Goal: Task Accomplishment & Management: Manage account settings

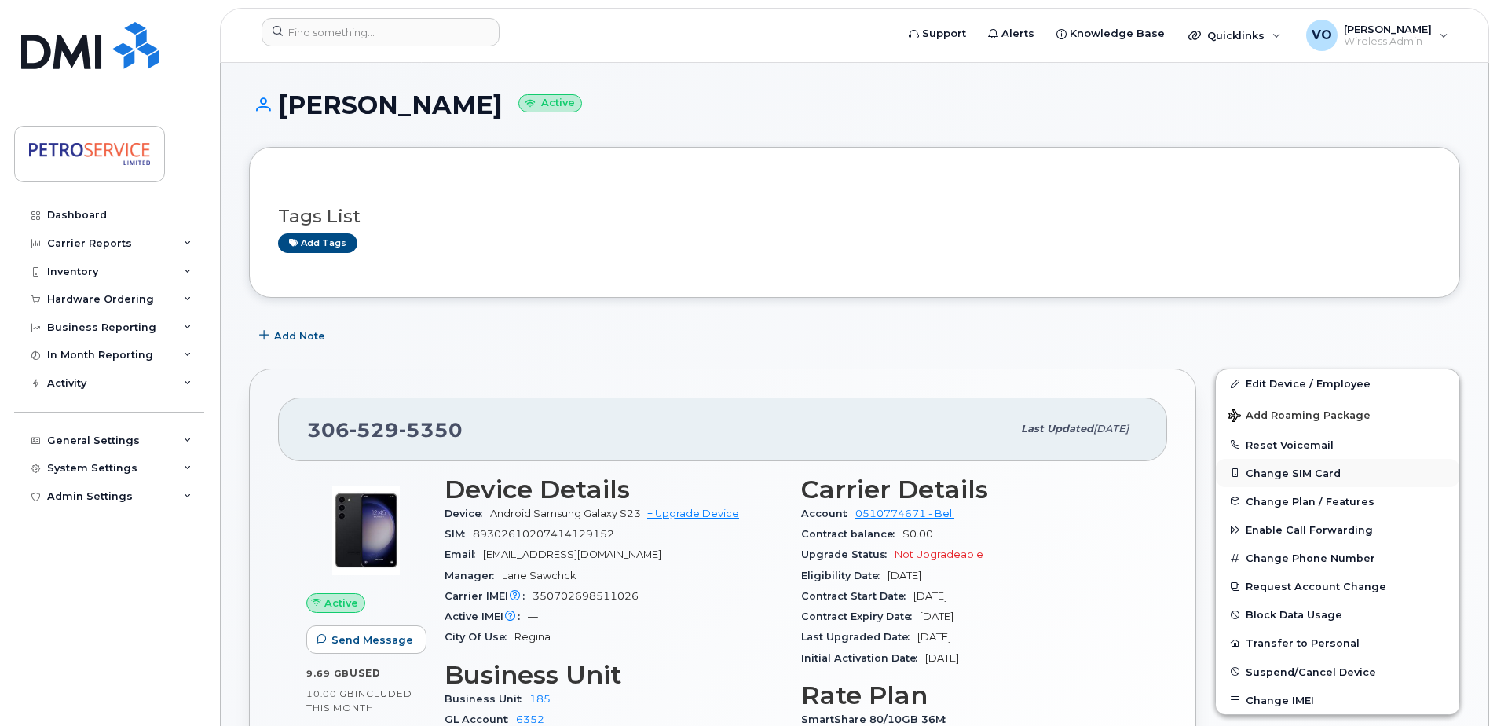
click at [1298, 474] on button "Change SIM Card" at bounding box center [1338, 473] width 244 height 28
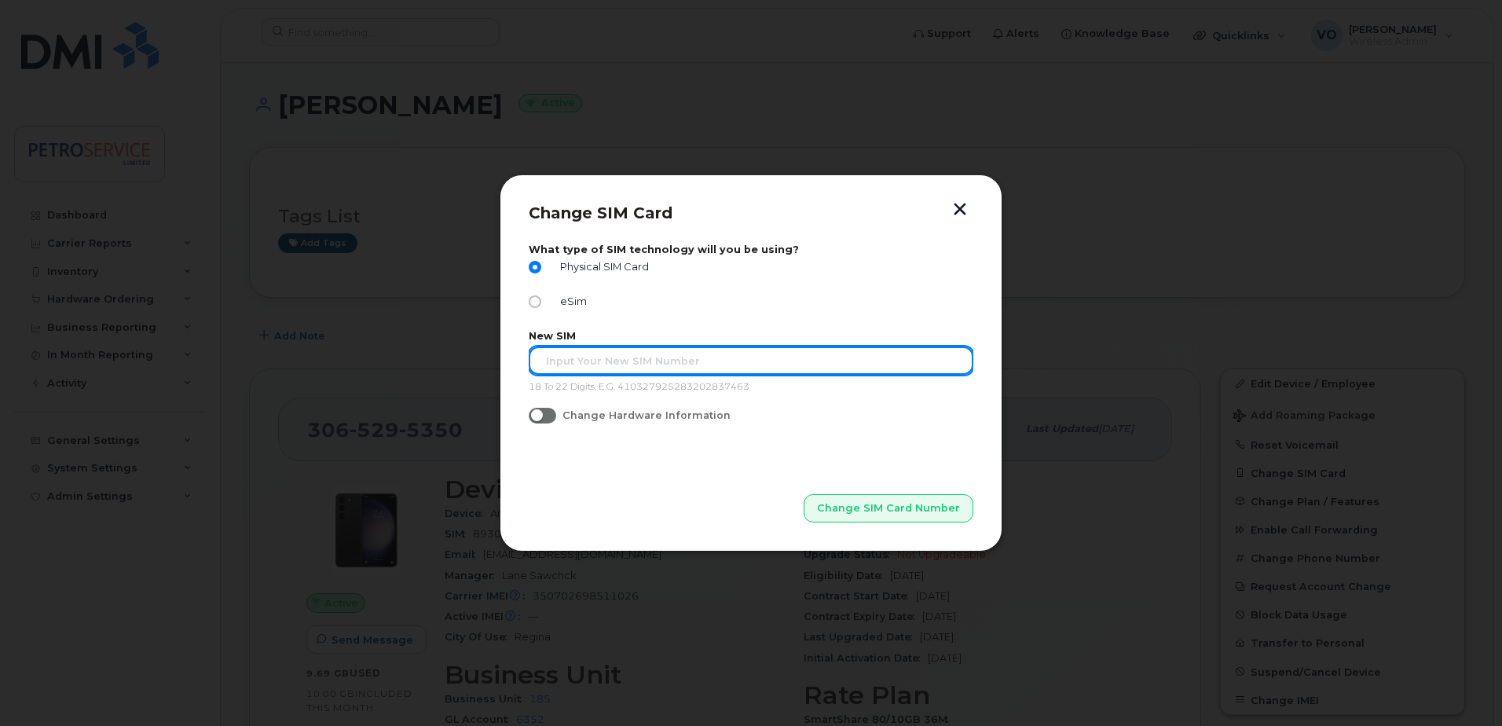
click at [617, 364] on input "text" at bounding box center [751, 360] width 445 height 28
click at [627, 359] on input "text" at bounding box center [751, 360] width 445 height 28
paste input "89302610104311429050"
type input "89302610104311429050"
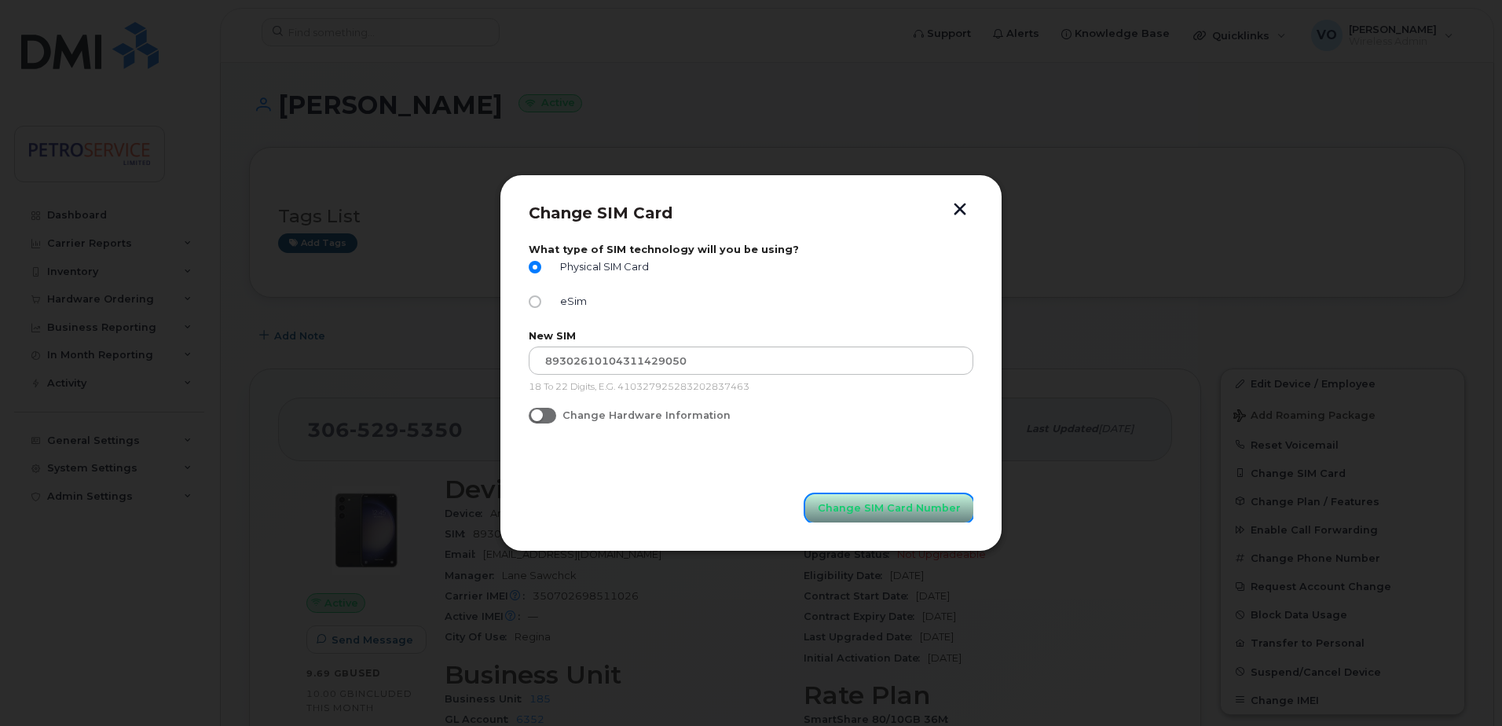
click at [864, 517] on button "Change SIM Card Number" at bounding box center [889, 508] width 168 height 28
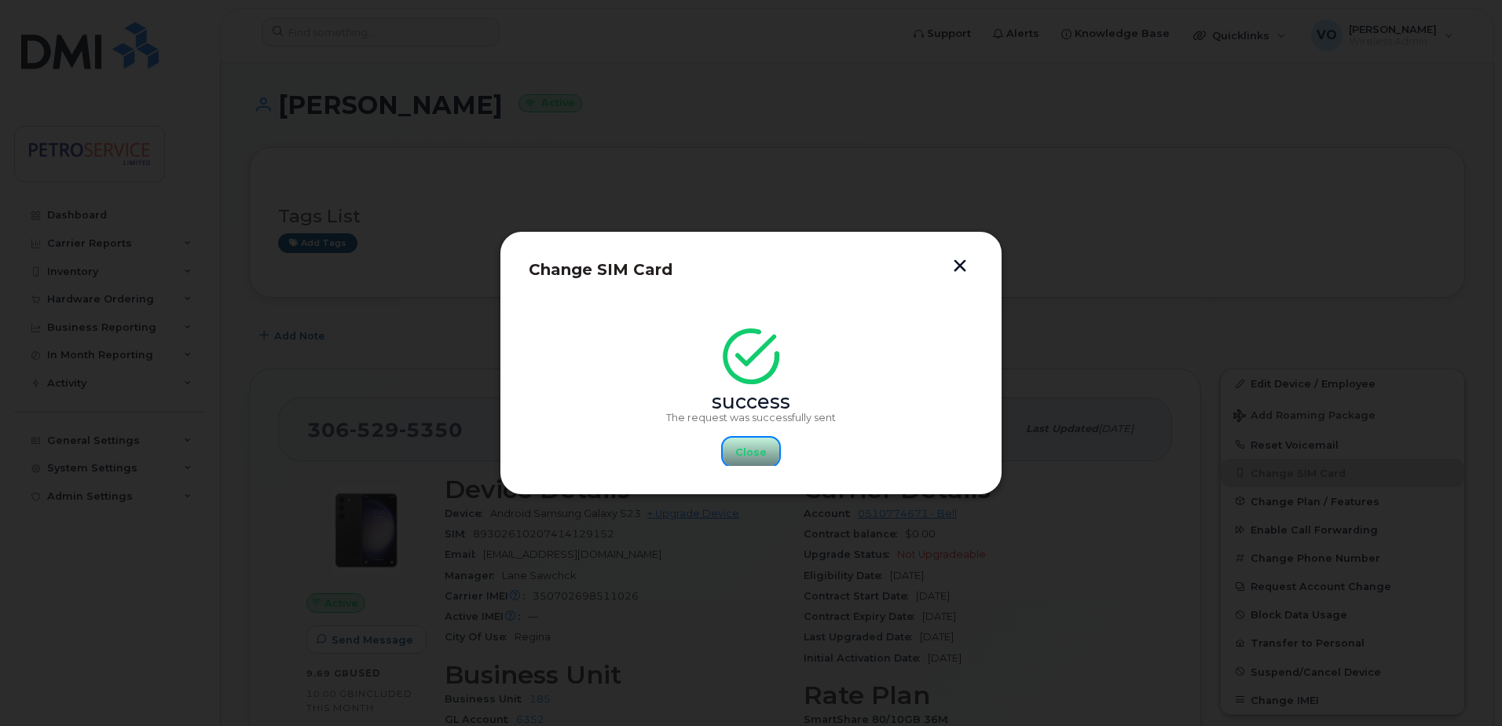
click at [764, 450] on span "Close" at bounding box center [750, 452] width 31 height 15
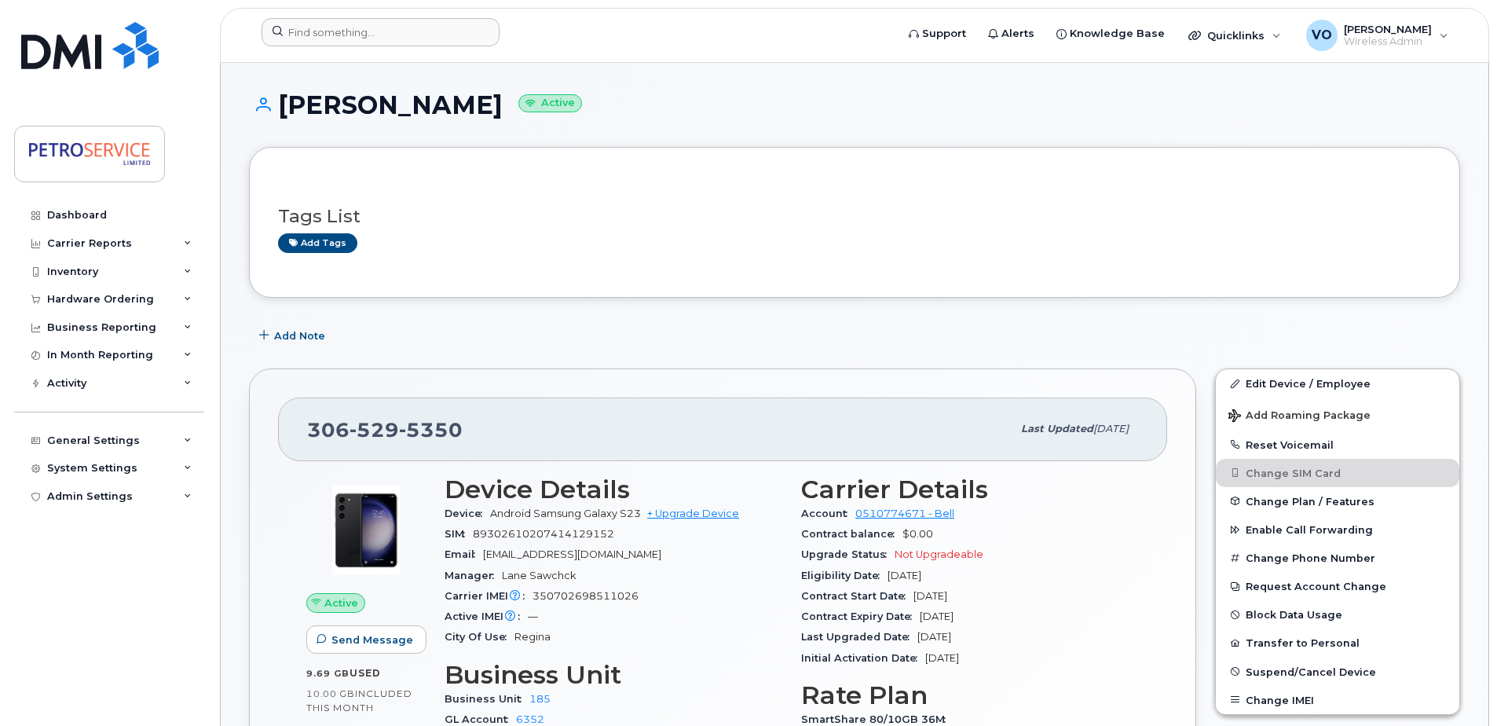
click at [338, 48] on div at bounding box center [573, 35] width 649 height 35
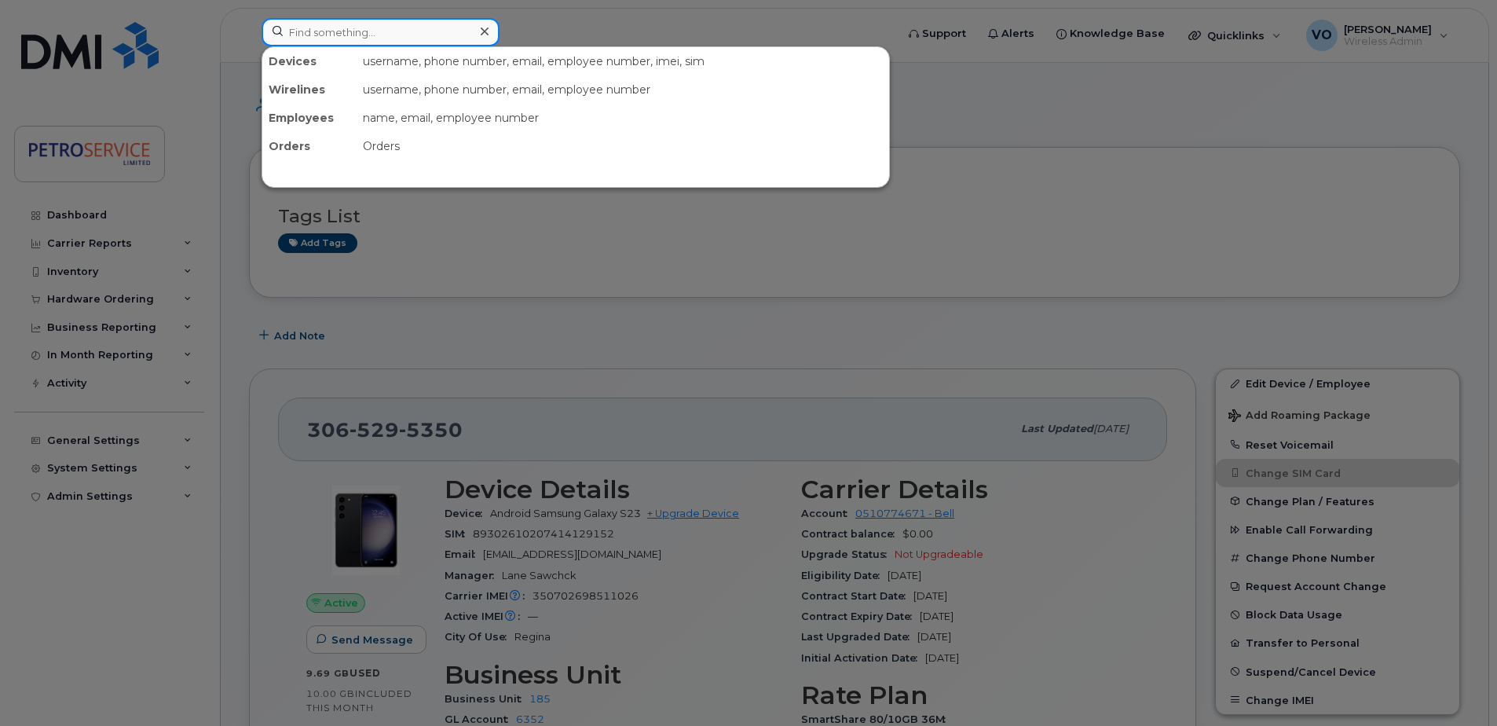
click at [334, 33] on input at bounding box center [381, 32] width 238 height 28
paste input "782-409-8004"
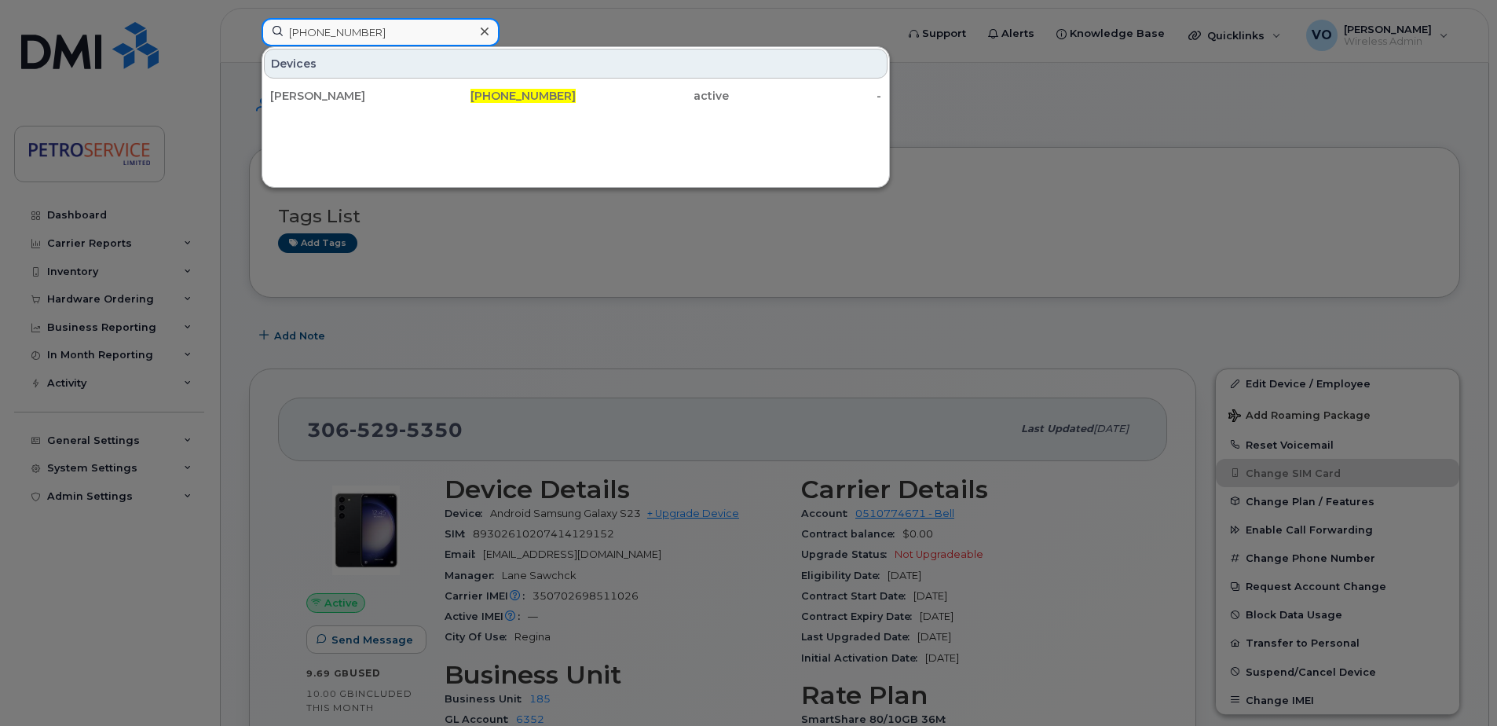
type input "782-409-8004"
drag, startPoint x: 515, startPoint y: 97, endPoint x: 672, endPoint y: 185, distance: 180.1
click at [515, 97] on span "782-409-8004" at bounding box center [523, 96] width 105 height 14
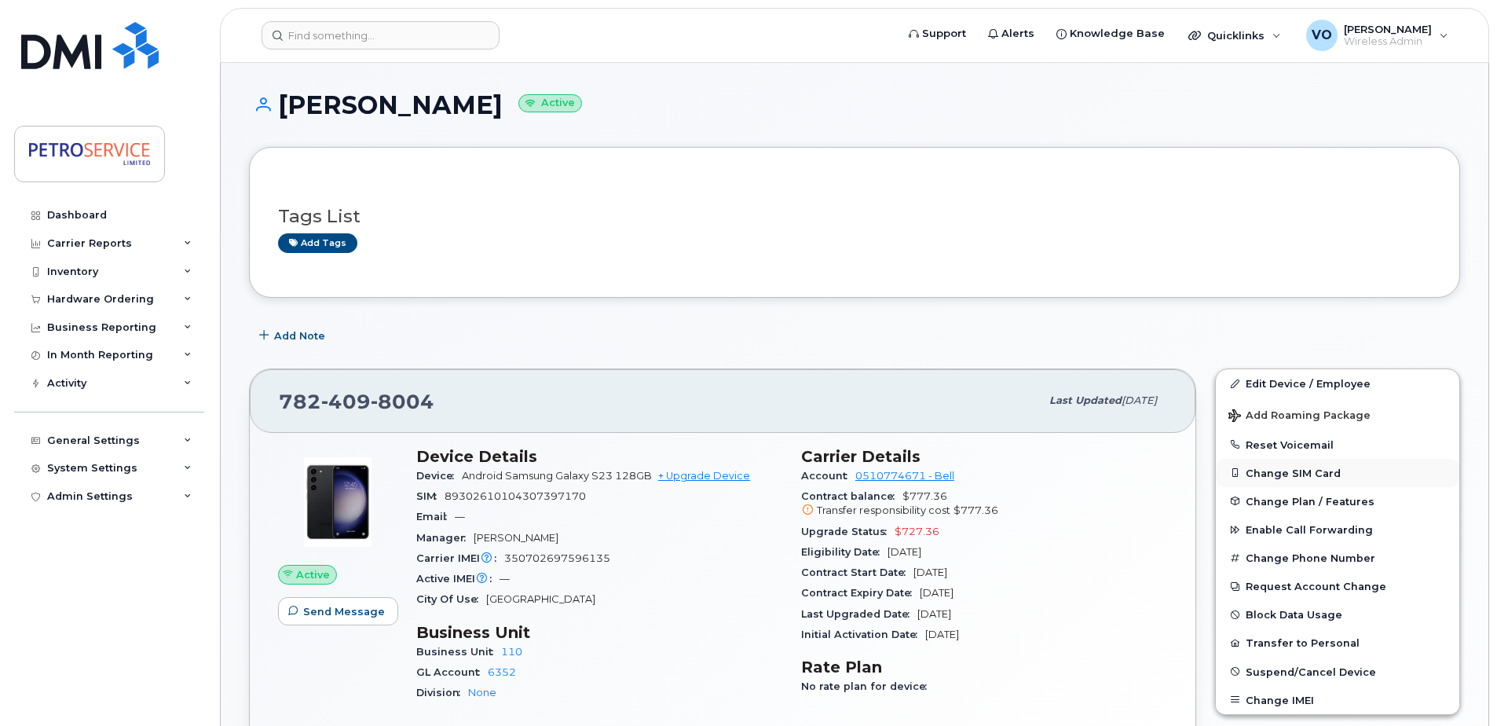
click at [1280, 476] on button "Change SIM Card" at bounding box center [1338, 473] width 244 height 28
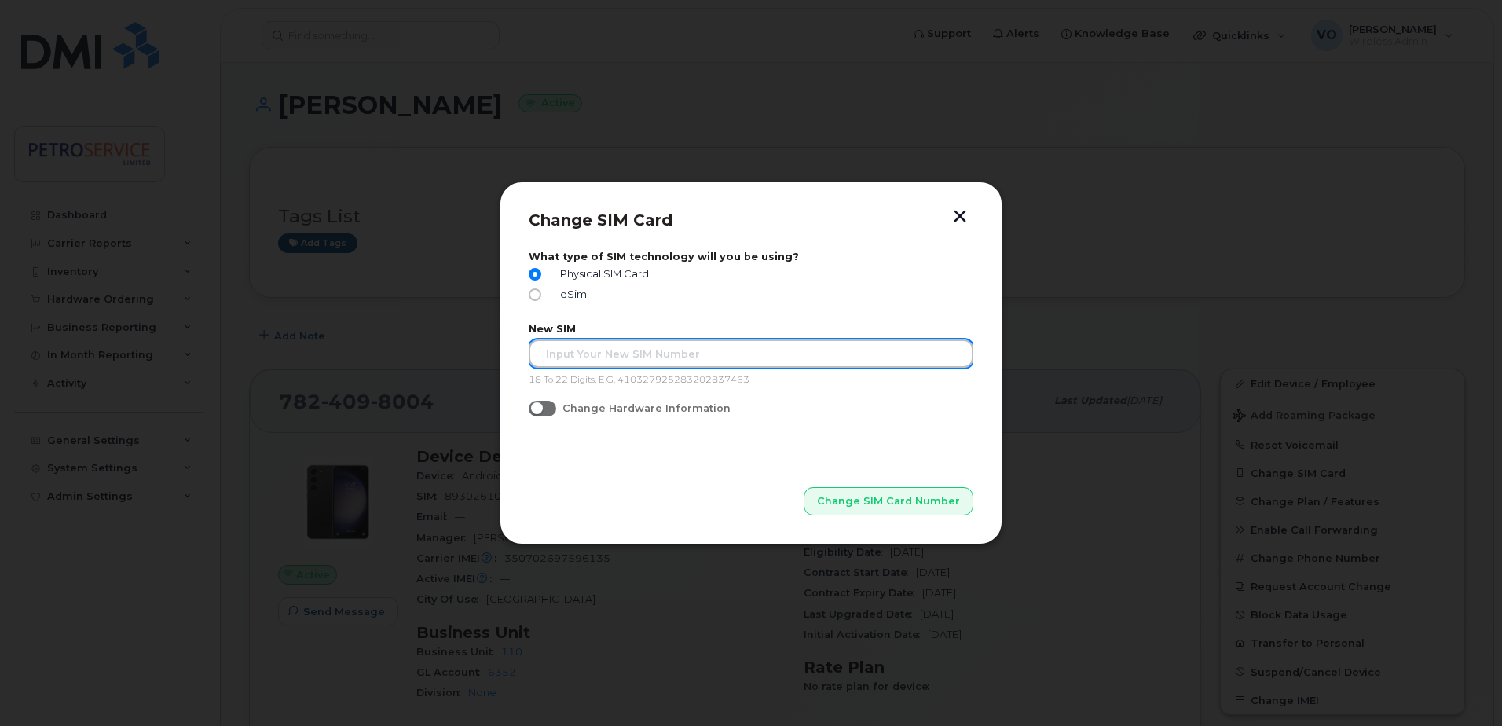
click at [573, 348] on input "text" at bounding box center [751, 353] width 445 height 28
paste input "89302610207408701040"
type input "89302610207408701040"
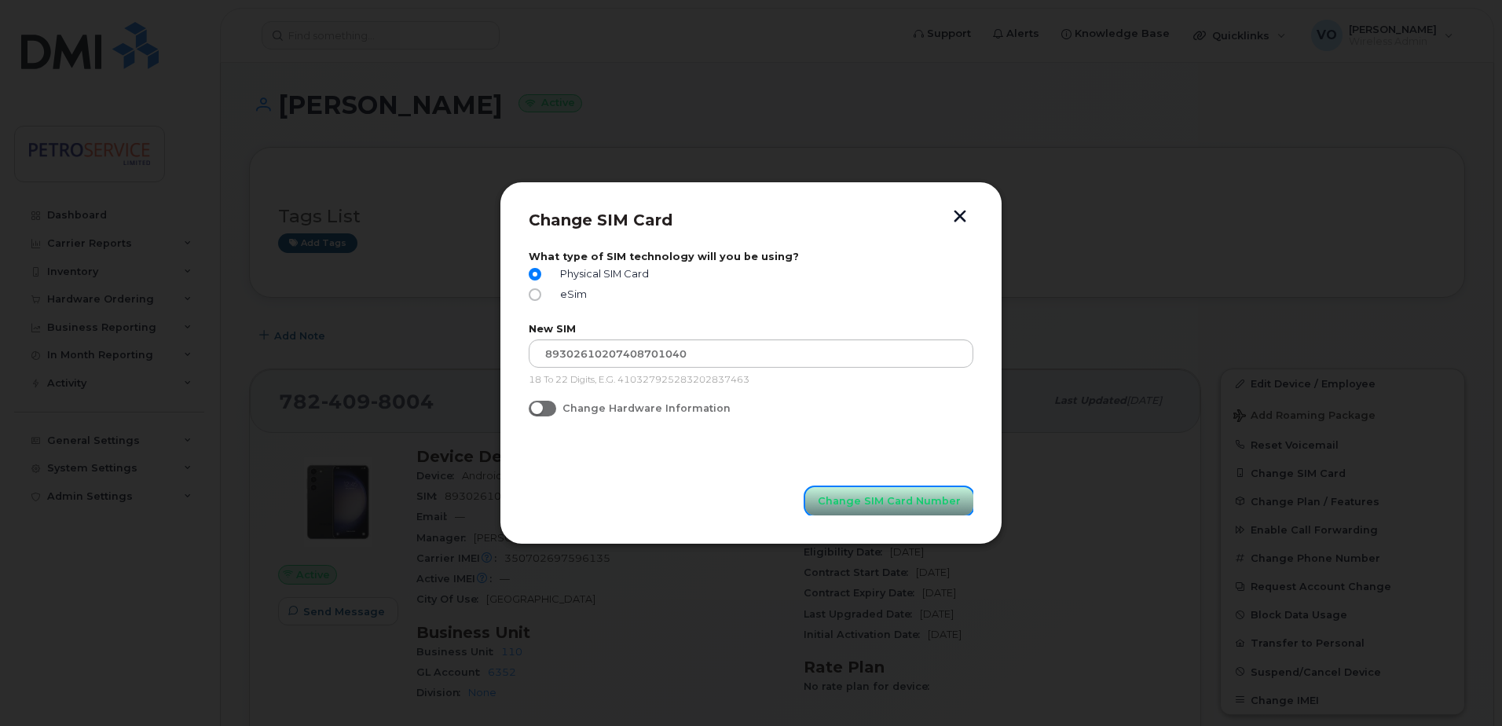
click at [910, 501] on span "Change SIM Card Number" at bounding box center [889, 500] width 143 height 15
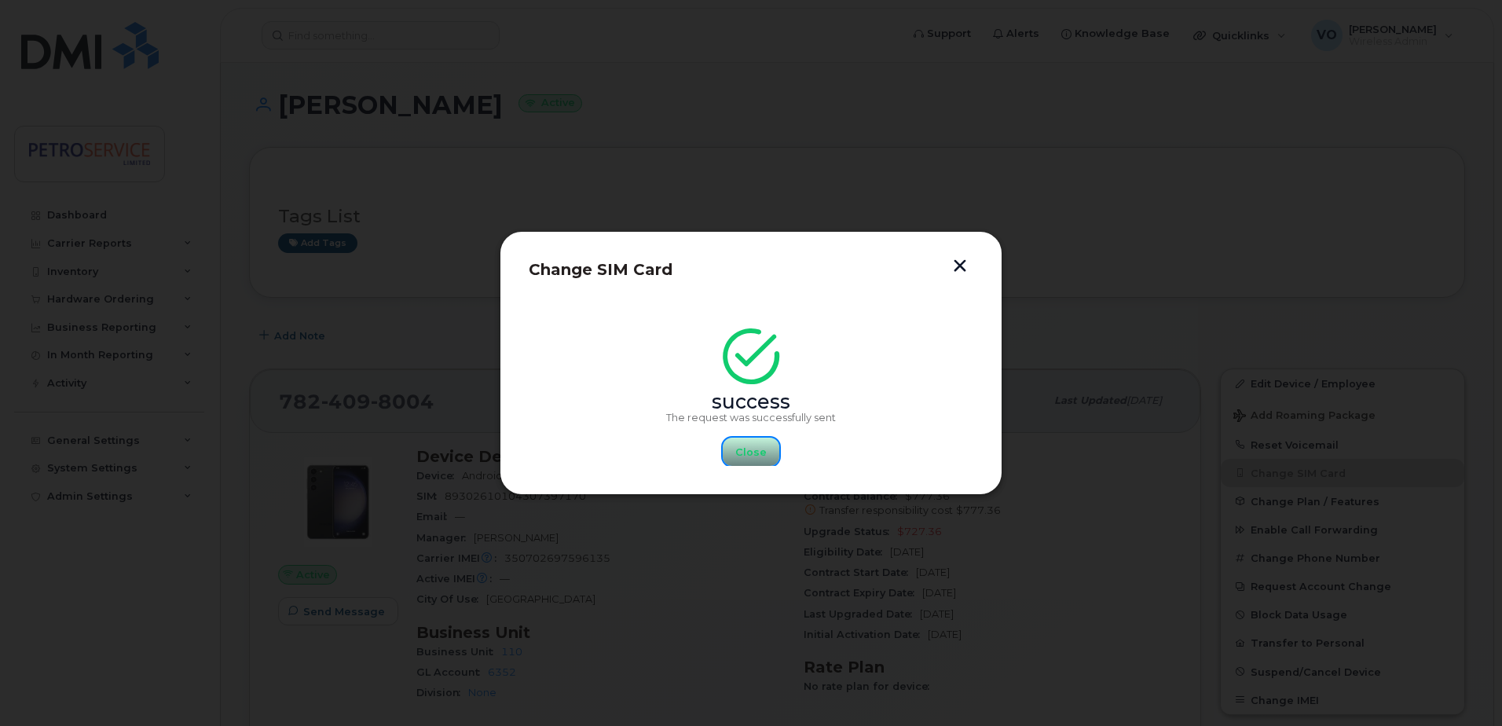
click at [763, 452] on span "Close" at bounding box center [750, 452] width 31 height 15
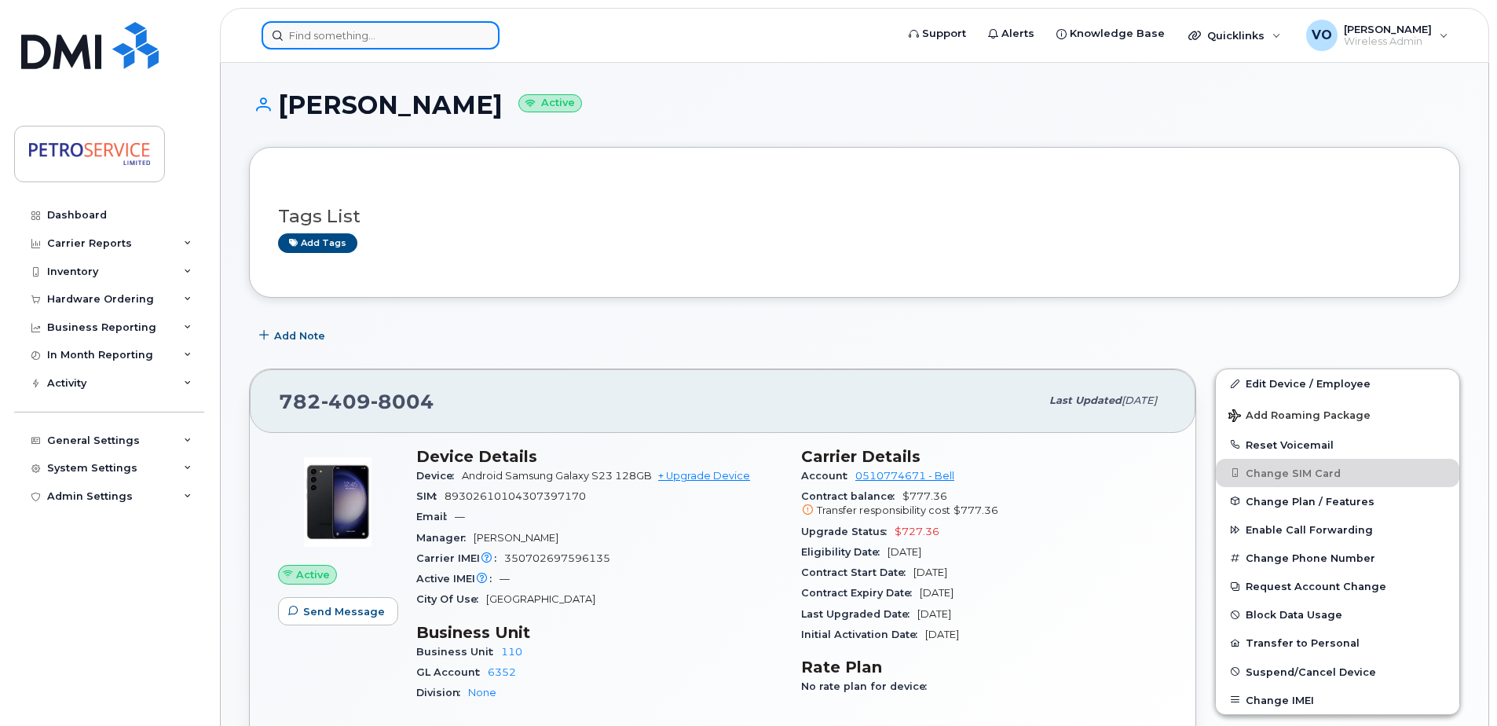
click at [338, 36] on input at bounding box center [381, 35] width 238 height 28
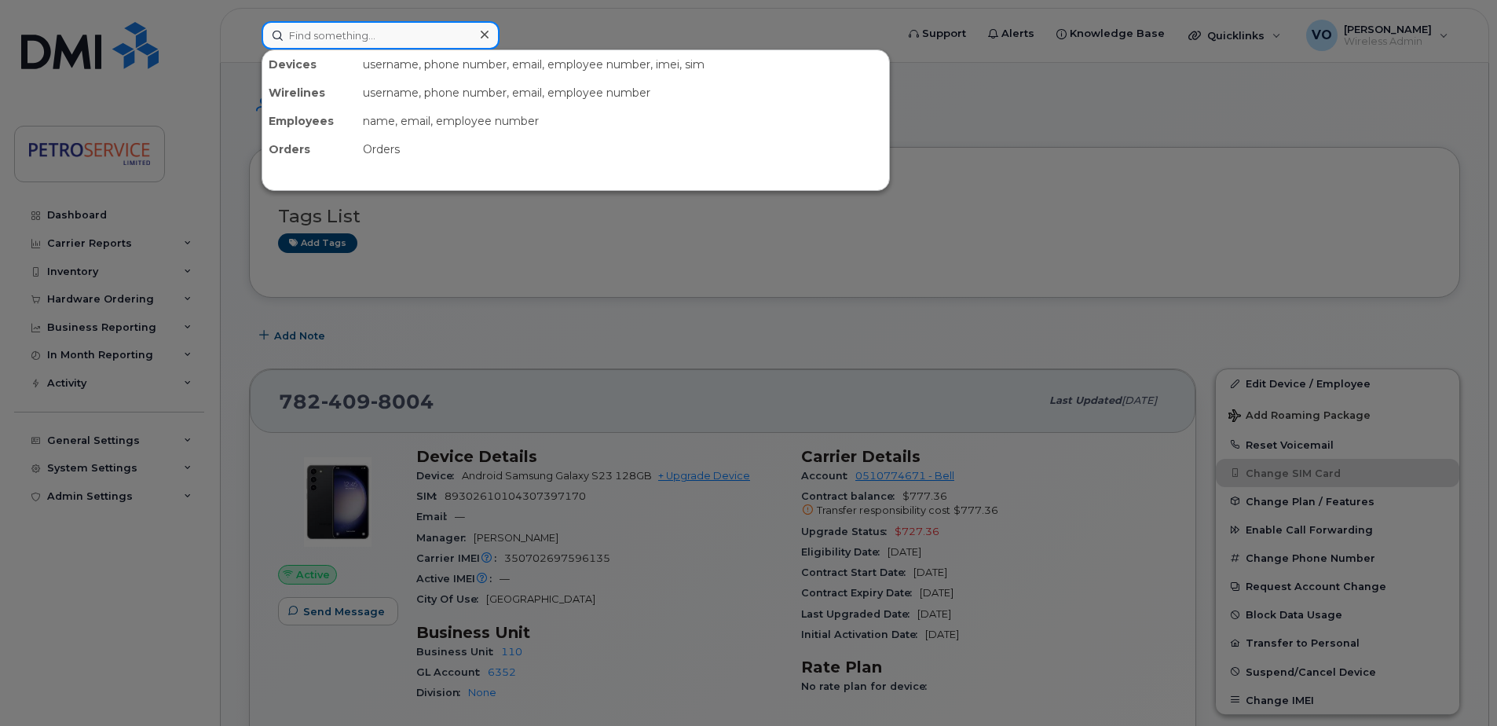
paste input "306-529-5350"
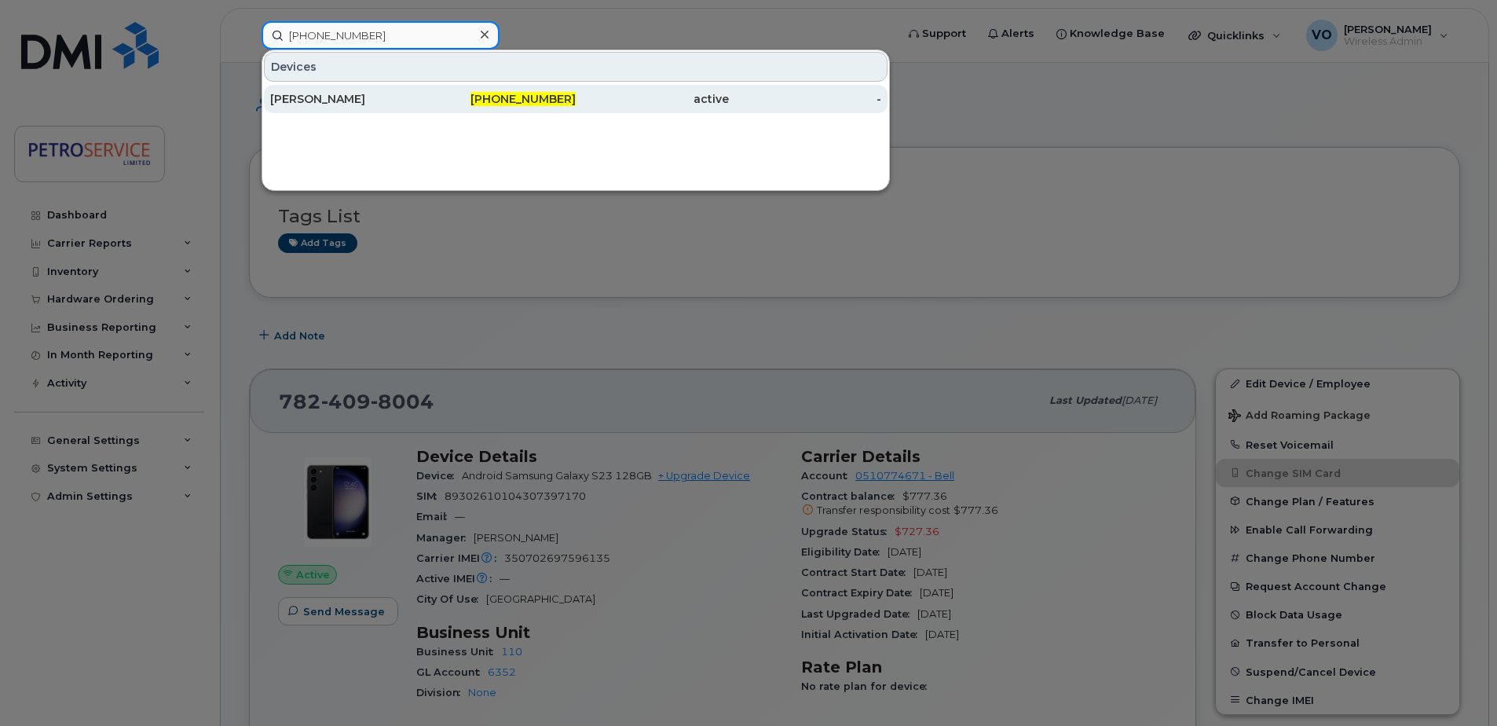
type input "306-529-5350"
click at [427, 108] on div "306-529-5350" at bounding box center [499, 99] width 153 height 28
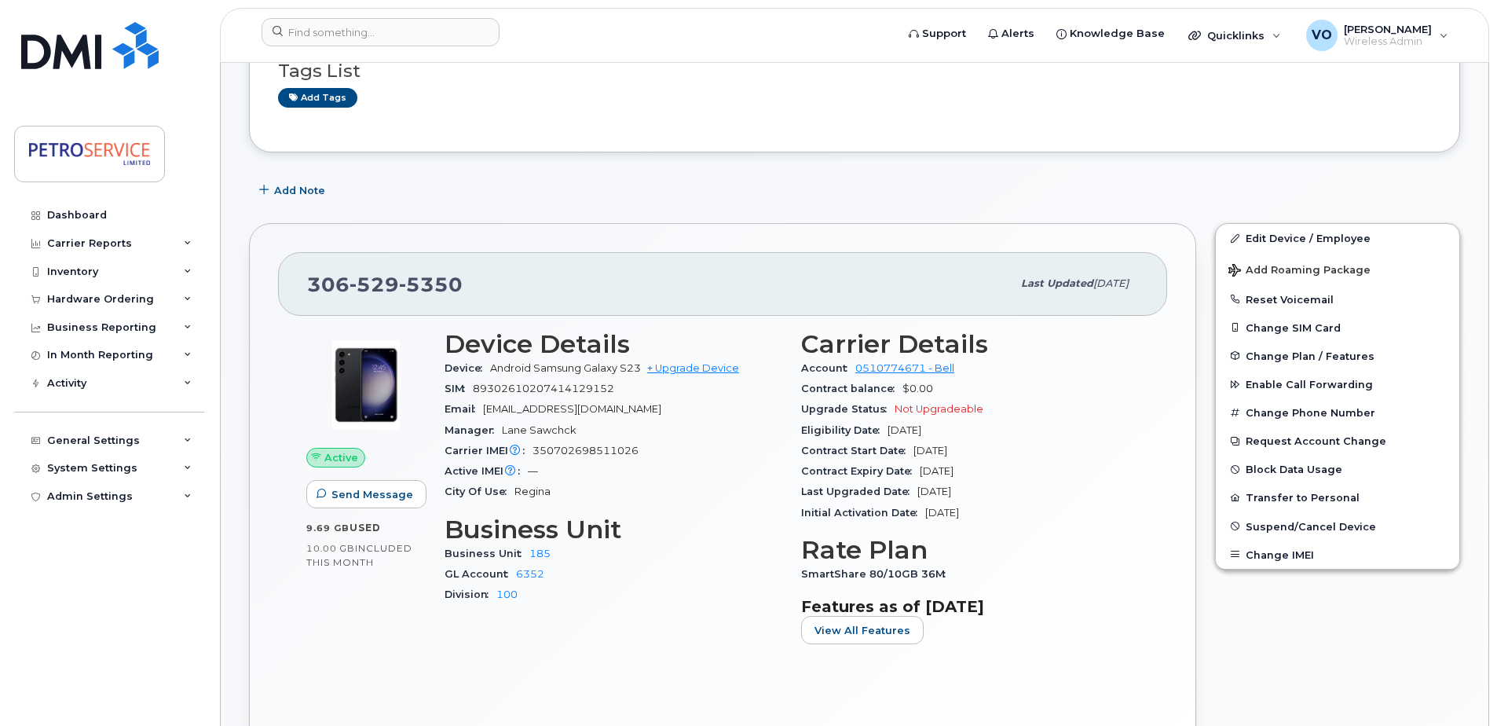
scroll to position [157, 0]
